Goal: Task Accomplishment & Management: Use online tool/utility

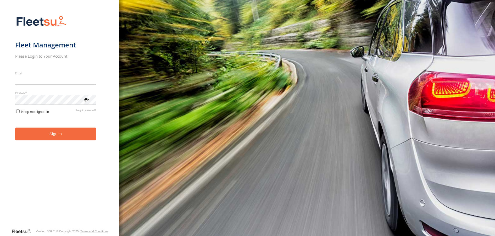
type input "**********"
click at [54, 137] on button "Sign in" at bounding box center [55, 133] width 81 height 13
click at [54, 133] on button "Sign in" at bounding box center [55, 133] width 81 height 13
